Goal: Task Accomplishment & Management: Manage account settings

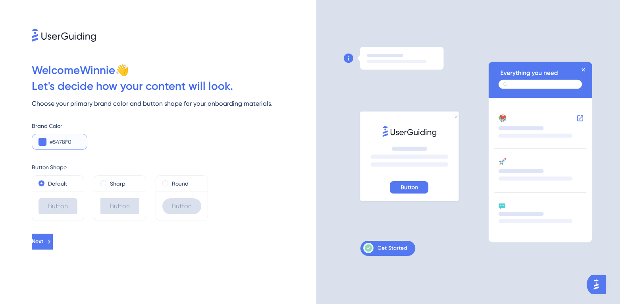
click at [58, 142] on input "#5478F0" at bounding box center [65, 142] width 31 height 10
click at [62, 141] on input "#5478F0" at bounding box center [65, 142] width 31 height 10
paste input "D410AA"
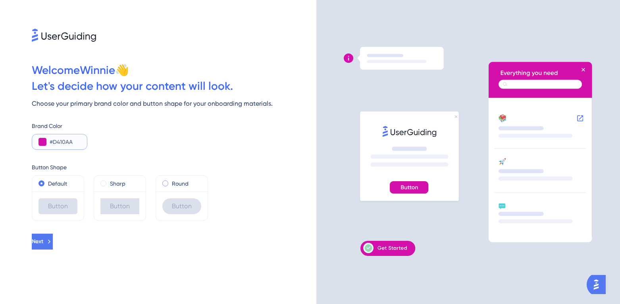
type input "#D410AA"
click at [165, 183] on span at bounding box center [165, 183] width 6 height 6
click at [171, 181] on input "radio" at bounding box center [171, 181] width 0 height 0
click at [53, 239] on icon at bounding box center [49, 241] width 7 height 7
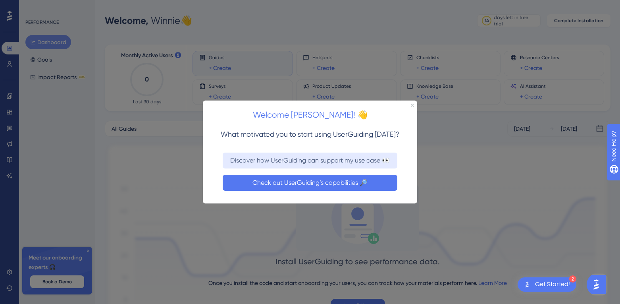
click at [291, 183] on button "Check out UserGuiding’s capabilities 🔎" at bounding box center [310, 182] width 175 height 16
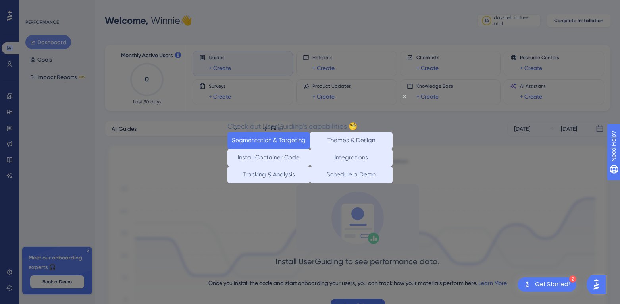
drag, startPoint x: 303, startPoint y: 129, endPoint x: 513, endPoint y: 221, distance: 230.1
click at [303, 132] on button "Segmentation & Targeting" at bounding box center [269, 140] width 83 height 17
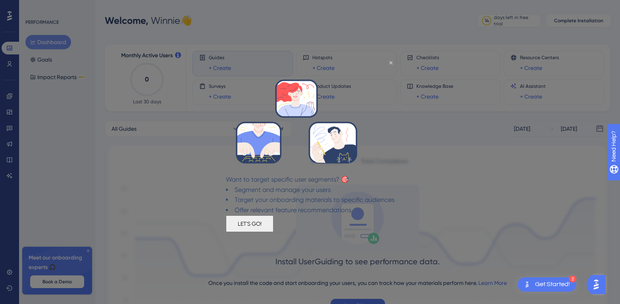
click at [274, 226] on button "LET'S GO!" at bounding box center [250, 223] width 48 height 17
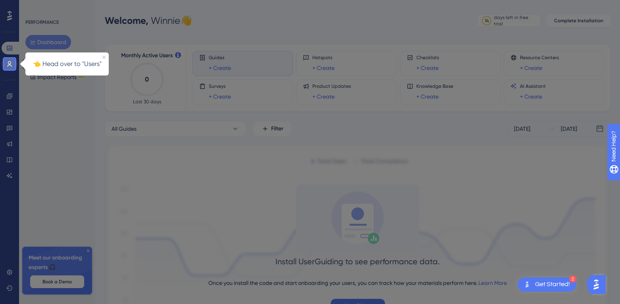
click at [13, 65] on link at bounding box center [10, 64] width 16 height 13
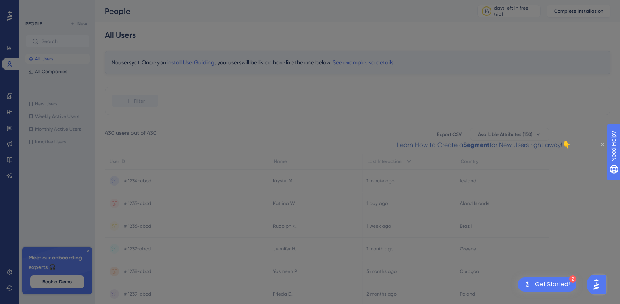
click at [604, 144] on icon "Close Preview" at bounding box center [602, 144] width 3 height 3
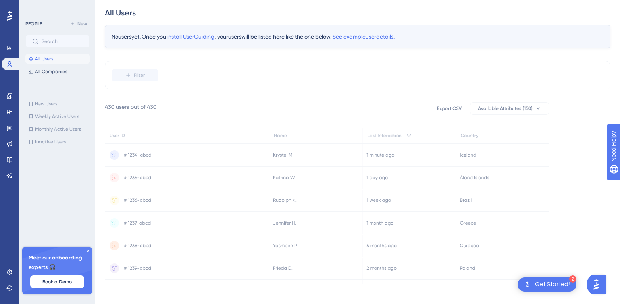
scroll to position [31, 0]
click at [59, 72] on span "All Companies" at bounding box center [51, 71] width 32 height 6
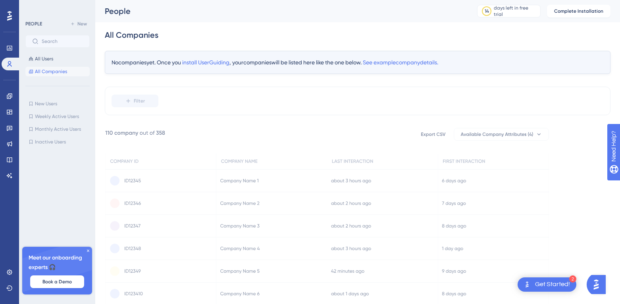
click at [89, 251] on icon at bounding box center [88, 250] width 5 height 5
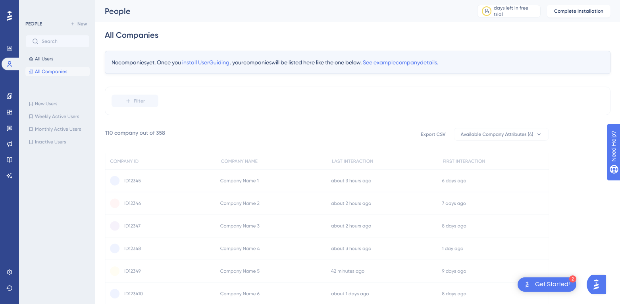
click at [565, 286] on div "Get Started!" at bounding box center [552, 284] width 35 height 9
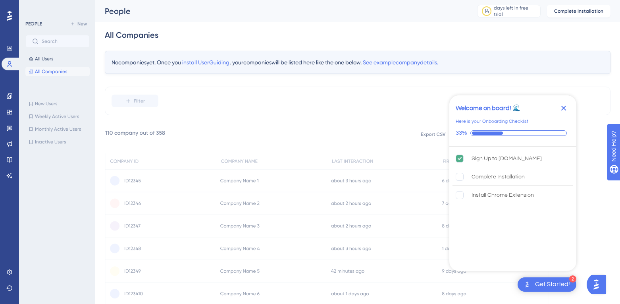
click at [600, 253] on div "No companies yet. Once you install UserGuiding , your companies will be listed …" at bounding box center [358, 178] width 506 height 254
click at [601, 283] on img "Open AI Assistant Launcher" at bounding box center [596, 284] width 14 height 14
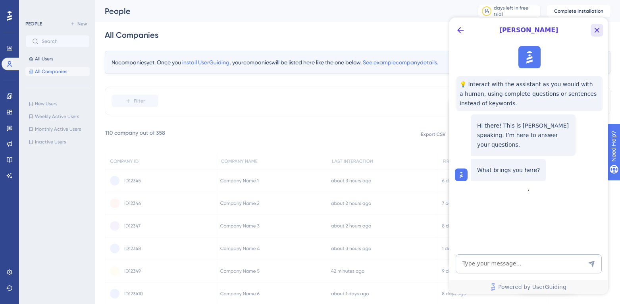
click at [596, 27] on icon "Close Button" at bounding box center [597, 30] width 10 height 10
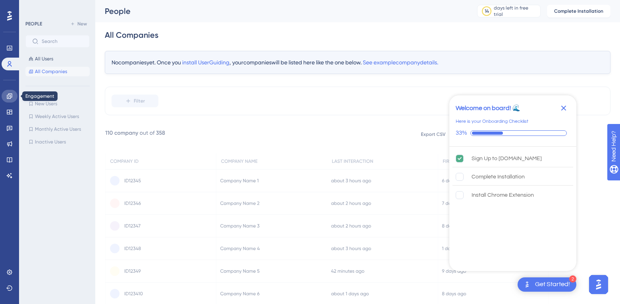
click at [10, 98] on icon at bounding box center [9, 95] width 5 height 5
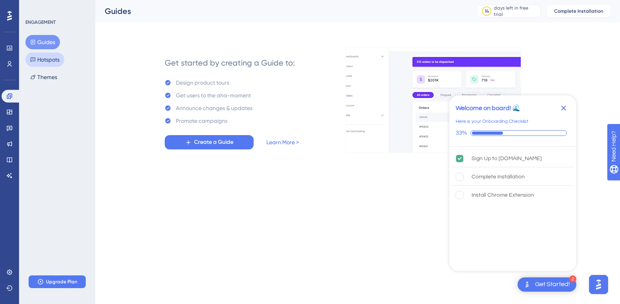
click at [39, 63] on button "Hotspots" at bounding box center [44, 59] width 39 height 14
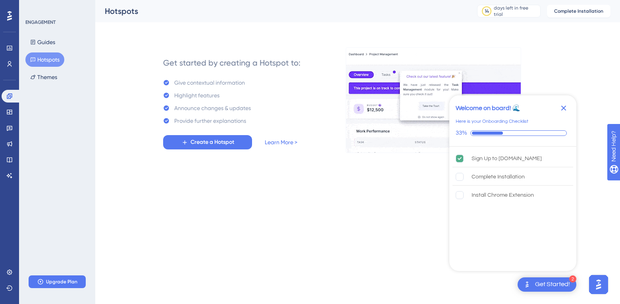
click at [562, 109] on icon "Close Checklist" at bounding box center [563, 108] width 5 height 5
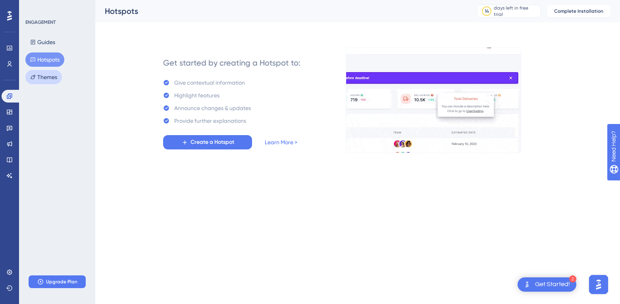
click at [55, 75] on button "Themes" at bounding box center [43, 77] width 37 height 14
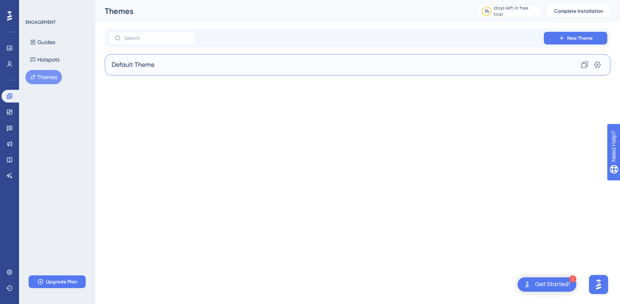
click at [154, 64] on div "Default Theme Clone Settings" at bounding box center [358, 64] width 506 height 21
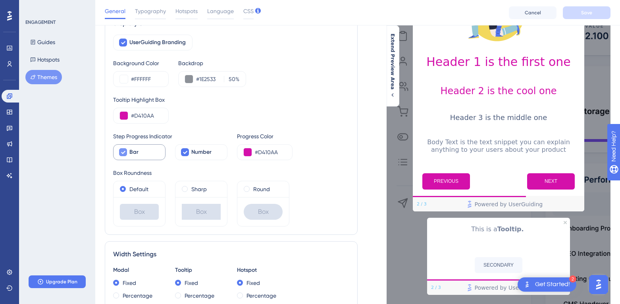
scroll to position [66, 0]
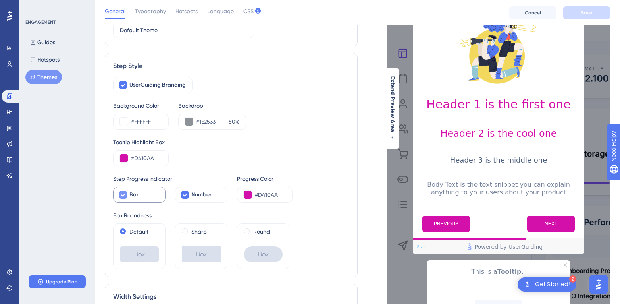
click at [121, 195] on icon at bounding box center [123, 194] width 5 height 6
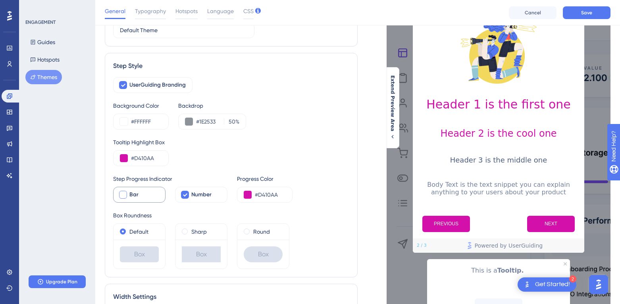
click at [121, 195] on div at bounding box center [123, 195] width 8 height 8
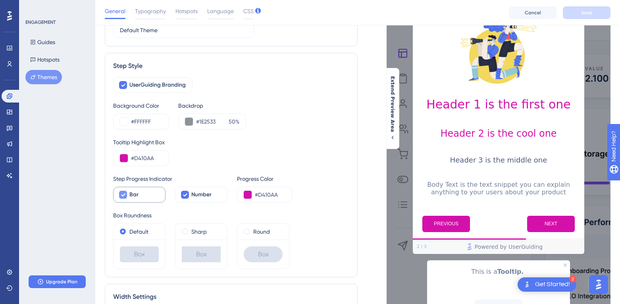
click at [121, 195] on icon at bounding box center [123, 194] width 5 height 6
checkbox input "false"
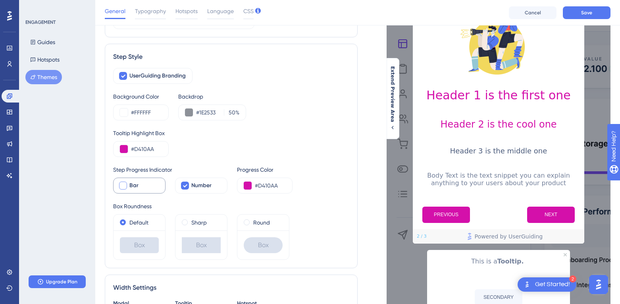
scroll to position [119, 0]
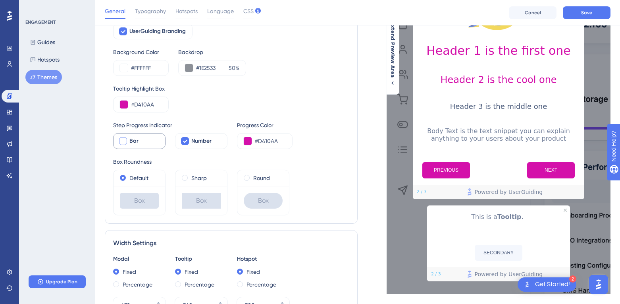
click at [237, 170] on div "Round" at bounding box center [263, 178] width 52 height 16
click at [247, 181] on div "Round" at bounding box center [263, 178] width 39 height 10
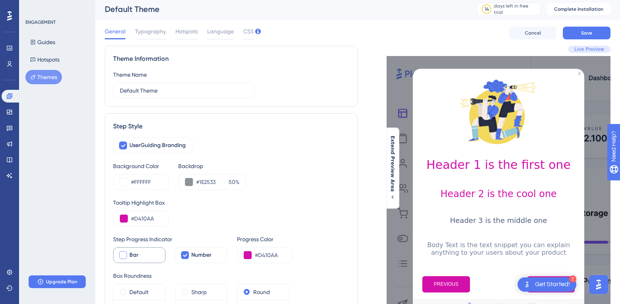
scroll to position [3, 0]
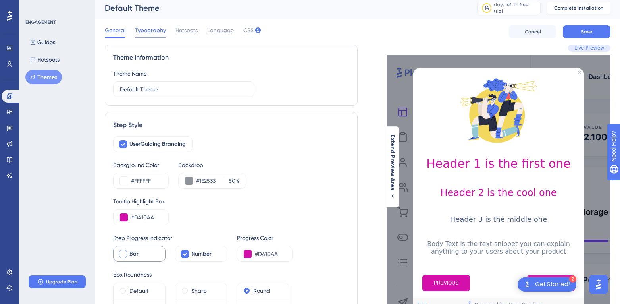
click at [151, 35] on span "Typography" at bounding box center [150, 30] width 31 height 10
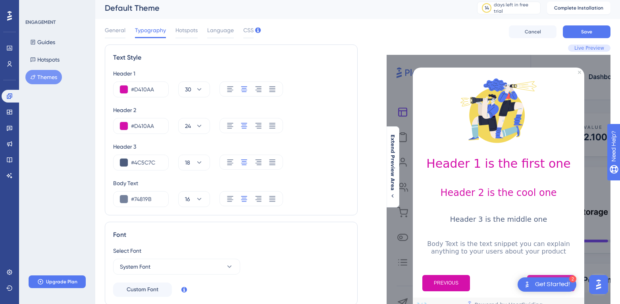
click at [172, 30] on div "General Typography Hotspots Language CSS" at bounding box center [179, 31] width 149 height 13
click at [185, 30] on span "Hotspots" at bounding box center [186, 30] width 22 height 10
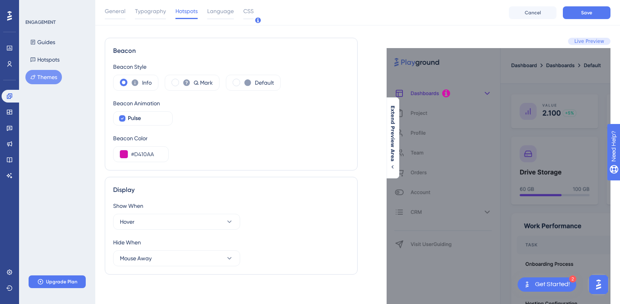
scroll to position [0, 0]
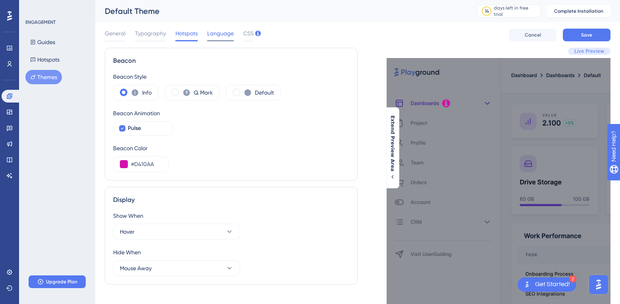
click at [221, 37] on span "Language" at bounding box center [220, 34] width 27 height 10
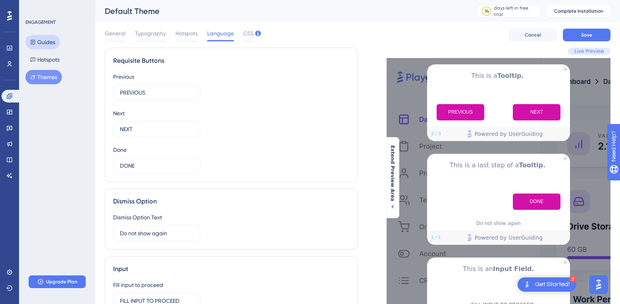
click at [46, 42] on button "Guides" at bounding box center [42, 42] width 35 height 14
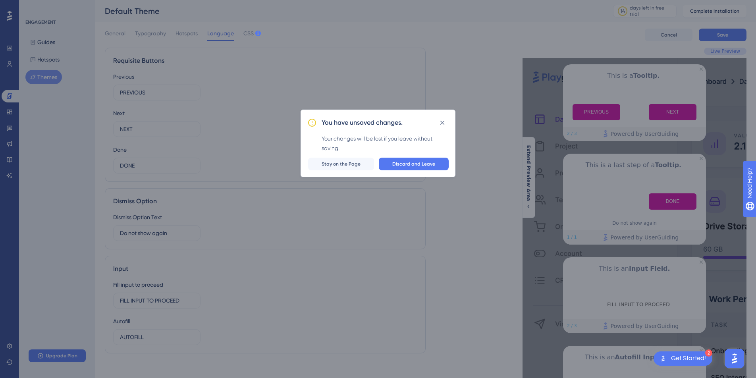
click at [488, 60] on div "You have unsaved changes. Your changes will be lost if you leave without saving…" at bounding box center [378, 189] width 756 height 378
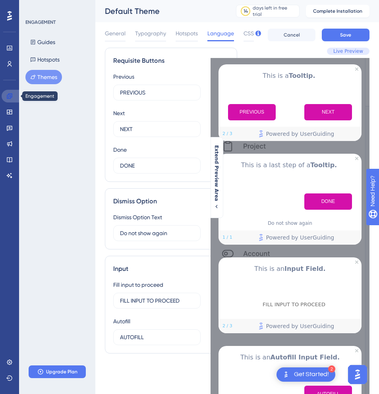
click at [8, 95] on icon at bounding box center [9, 96] width 6 height 6
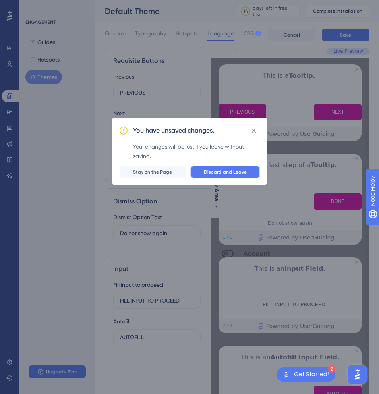
click at [215, 170] on span "Discard and Leave" at bounding box center [225, 172] width 43 height 6
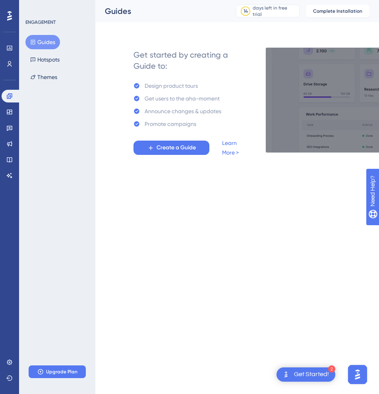
drag, startPoint x: 64, startPoint y: 216, endPoint x: 57, endPoint y: 250, distance: 35.0
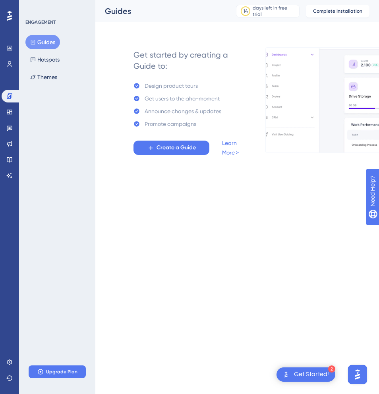
click at [64, 224] on div "ENGAGEMENT Guides Hotspots Themes Upgrade Plan" at bounding box center [57, 197] width 76 height 394
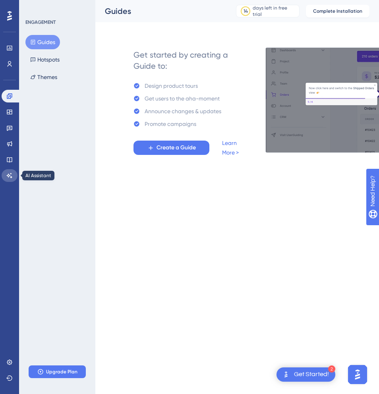
click at [10, 177] on icon at bounding box center [9, 175] width 6 height 6
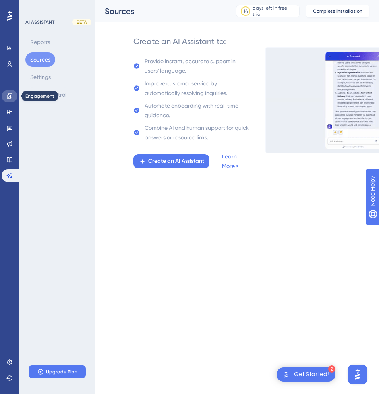
click at [8, 97] on icon at bounding box center [9, 95] width 5 height 5
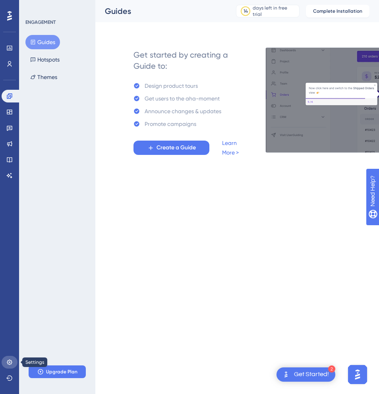
click at [9, 303] on icon at bounding box center [9, 361] width 5 height 5
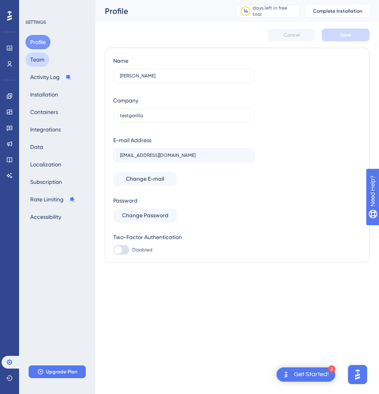
click at [42, 58] on button "Team" at bounding box center [37, 59] width 24 height 14
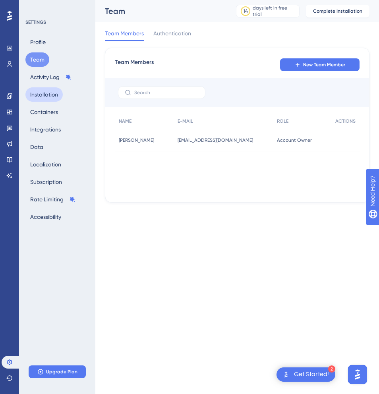
click at [51, 97] on button "Installation" at bounding box center [43, 94] width 37 height 14
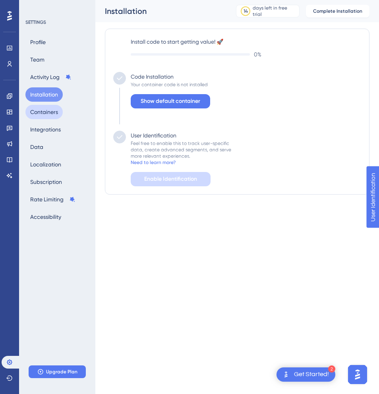
click at [45, 110] on button "Containers" at bounding box center [43, 112] width 37 height 14
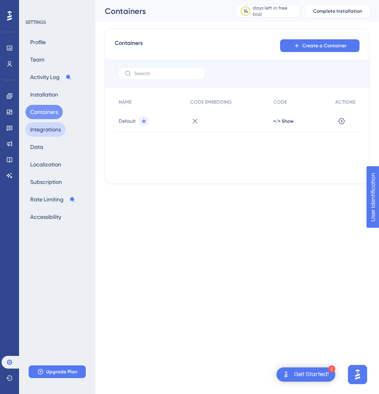
click at [46, 134] on button "Integrations" at bounding box center [45, 129] width 40 height 14
